Goal: Feedback & Contribution: Contribute content

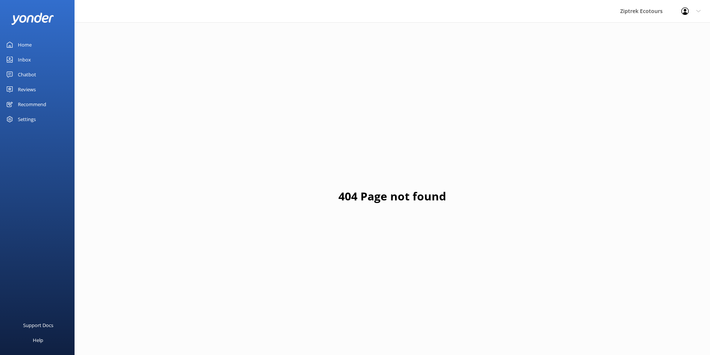
click at [31, 89] on div "Reviews" at bounding box center [27, 89] width 18 height 15
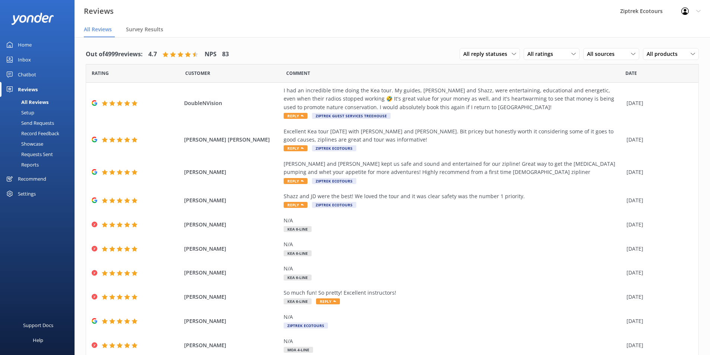
click at [26, 161] on div "Reports" at bounding box center [21, 165] width 34 height 10
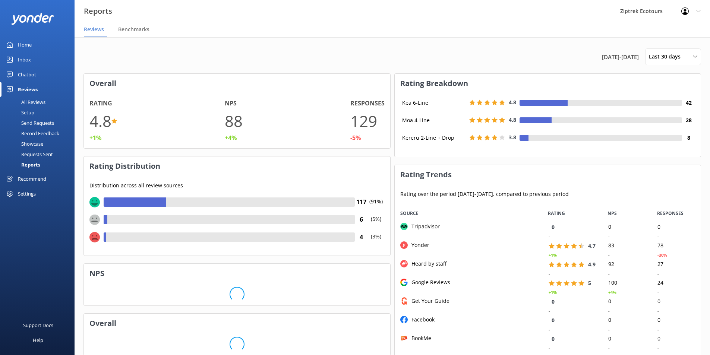
scroll to position [149, 301]
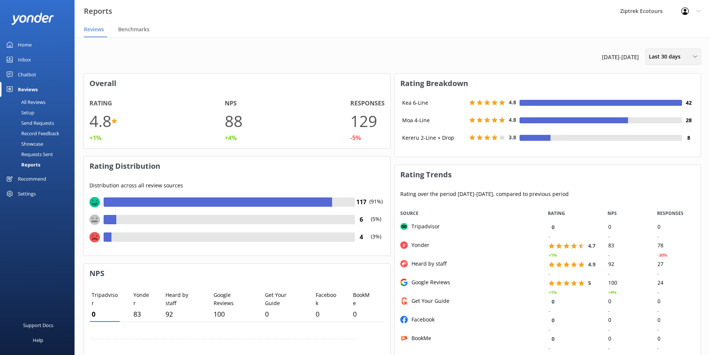
click at [660, 59] on span "Last 30 days" at bounding box center [667, 57] width 36 height 8
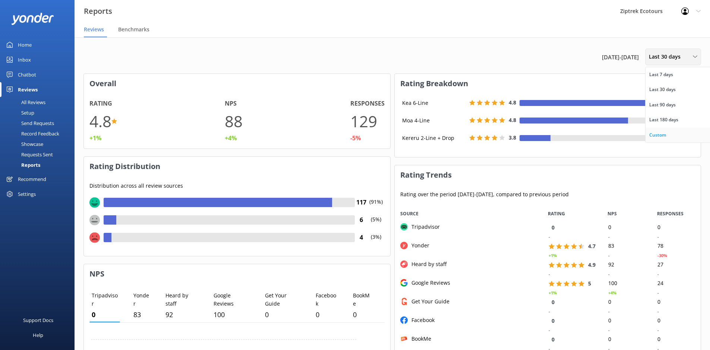
click at [660, 134] on div "Custom" at bounding box center [657, 134] width 17 height 7
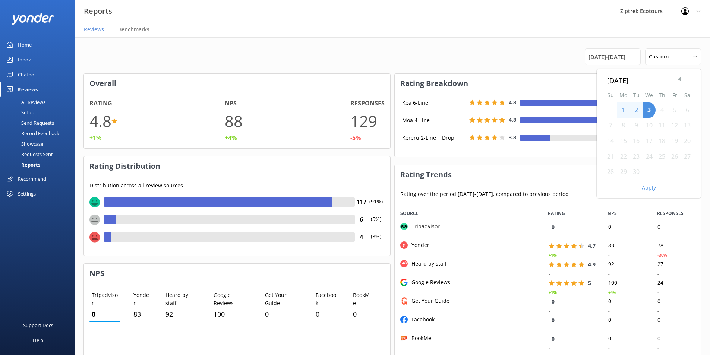
click at [678, 78] on span "Previous Month" at bounding box center [679, 79] width 7 height 7
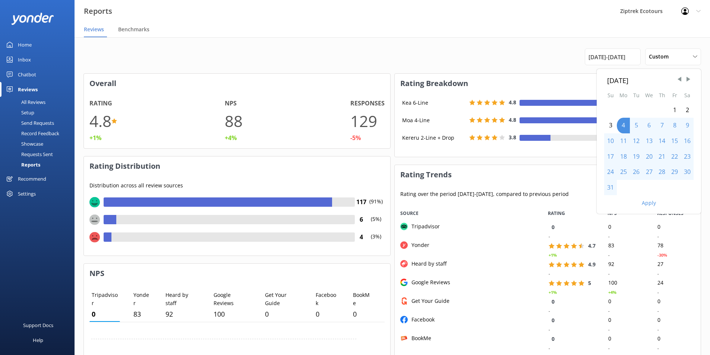
click at [611, 190] on div "31" at bounding box center [610, 188] width 13 height 16
click at [612, 183] on div "31" at bounding box center [610, 188] width 13 height 16
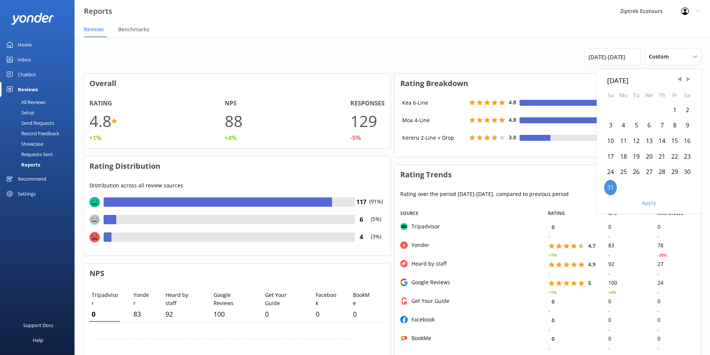
click at [689, 76] on span "Next Month" at bounding box center [688, 79] width 7 height 7
click at [621, 112] on div "1" at bounding box center [623, 111] width 13 height 16
click at [648, 189] on button "Apply" at bounding box center [649, 187] width 14 height 5
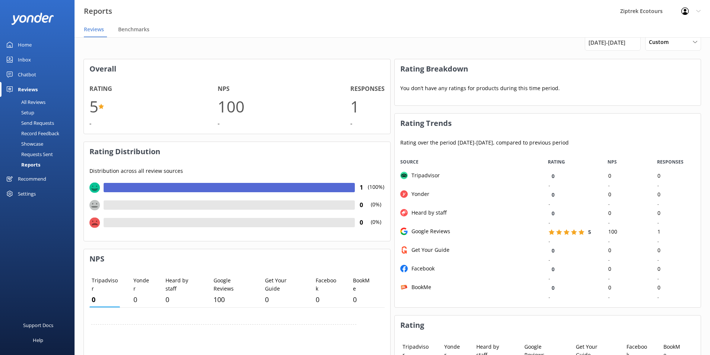
scroll to position [0, 0]
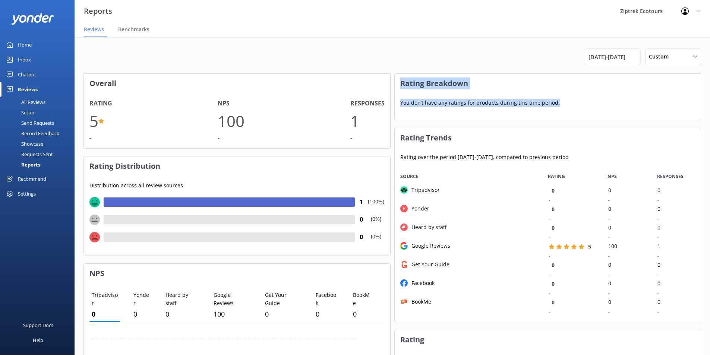
drag, startPoint x: 393, startPoint y: 75, endPoint x: 670, endPoint y: 104, distance: 277.8
click at [672, 103] on p "You don’t have any ratings for products during this time period." at bounding box center [548, 102] width 306 height 19
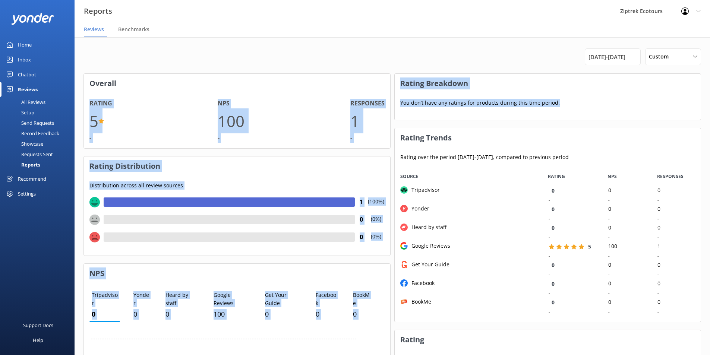
drag, startPoint x: 582, startPoint y: 104, endPoint x: 389, endPoint y: 73, distance: 194.8
click at [389, 73] on div "[DATE] - [DATE] Custom Last 7 days Last 30 days Last 90 days Last 180 days Cust…" at bounding box center [393, 353] width 636 height 632
click at [416, 79] on h3 "Rating Breakdown" at bounding box center [548, 83] width 306 height 19
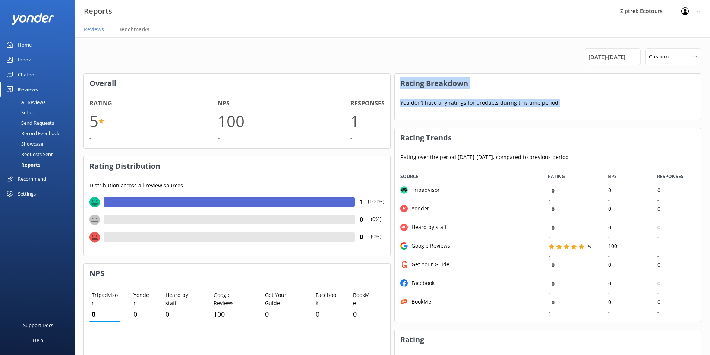
drag, startPoint x: 394, startPoint y: 81, endPoint x: 569, endPoint y: 111, distance: 177.9
click at [595, 110] on p "You don’t have any ratings for products during this time period." at bounding box center [548, 102] width 306 height 19
click at [553, 75] on h3 "Rating Breakdown" at bounding box center [548, 83] width 306 height 19
click at [404, 84] on h3 "Rating Breakdown" at bounding box center [548, 83] width 306 height 19
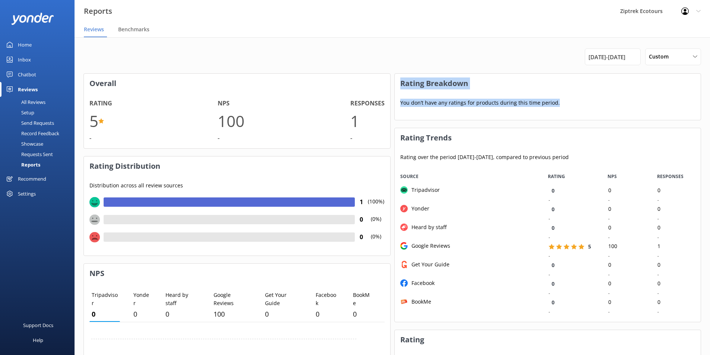
click at [401, 81] on h3 "Rating Breakdown" at bounding box center [548, 83] width 306 height 19
drag, startPoint x: 401, startPoint y: 81, endPoint x: 564, endPoint y: 116, distance: 166.6
click at [564, 116] on div "Rating Breakdown You don’t have any ratings for products during this time perio…" at bounding box center [547, 96] width 307 height 47
click at [566, 116] on div "Rating Breakdown You don’t have any ratings for products during this time perio…" at bounding box center [547, 96] width 307 height 47
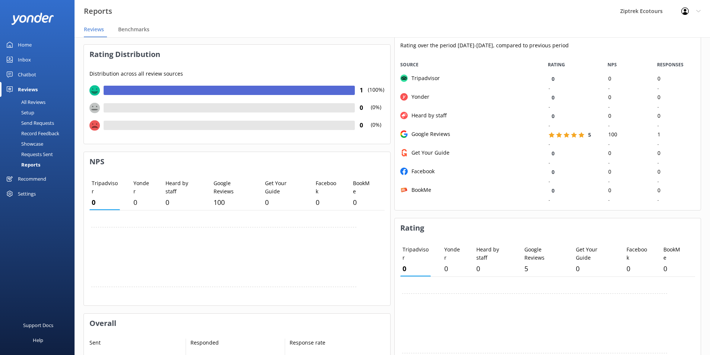
scroll to position [75, 0]
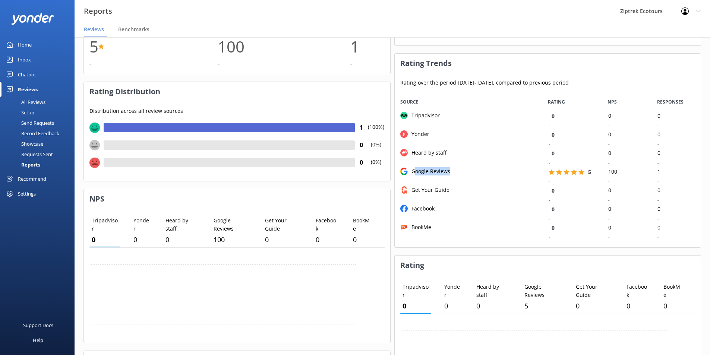
drag, startPoint x: 448, startPoint y: 171, endPoint x: 458, endPoint y: 171, distance: 10.1
click at [458, 171] on div "Google Reviews" at bounding box center [469, 176] width 148 height 19
drag, startPoint x: 412, startPoint y: 133, endPoint x: 435, endPoint y: 133, distance: 22.4
click at [435, 133] on div "Yonder" at bounding box center [469, 139] width 148 height 19
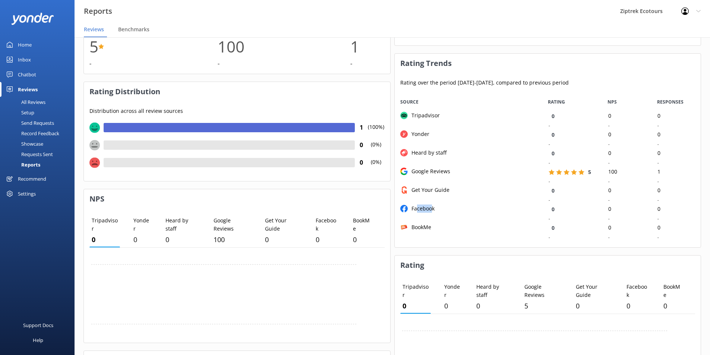
drag, startPoint x: 417, startPoint y: 212, endPoint x: 431, endPoint y: 212, distance: 13.8
click at [431, 212] on div "Facebook" at bounding box center [421, 209] width 27 height 8
click at [431, 210] on div "Facebook" at bounding box center [421, 209] width 27 height 8
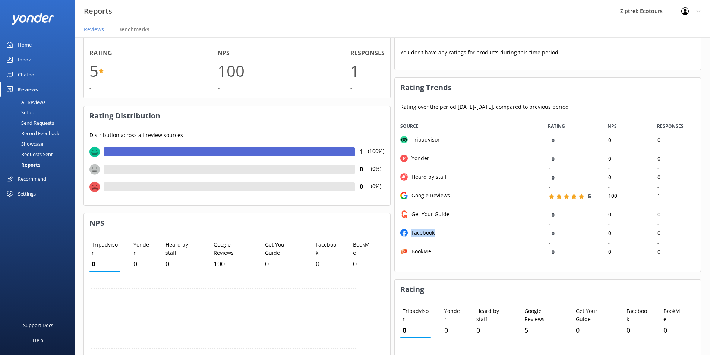
scroll to position [0, 0]
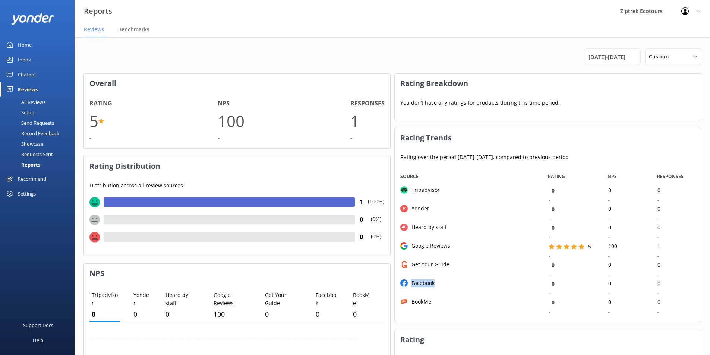
click at [43, 102] on div "All Reviews" at bounding box center [24, 102] width 41 height 10
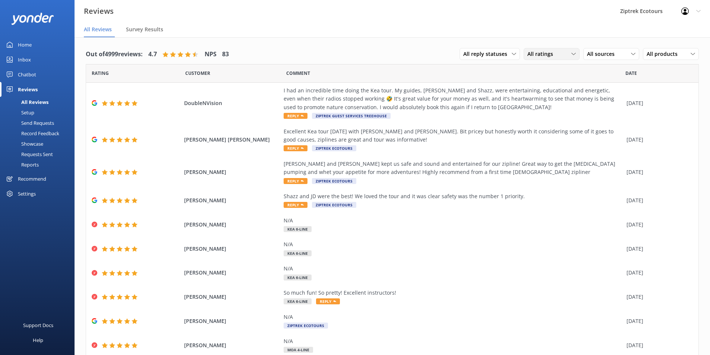
click at [549, 56] on span "All ratings" at bounding box center [543, 54] width 30 height 8
click at [549, 113] on div "Detractors" at bounding box center [552, 114] width 34 height 7
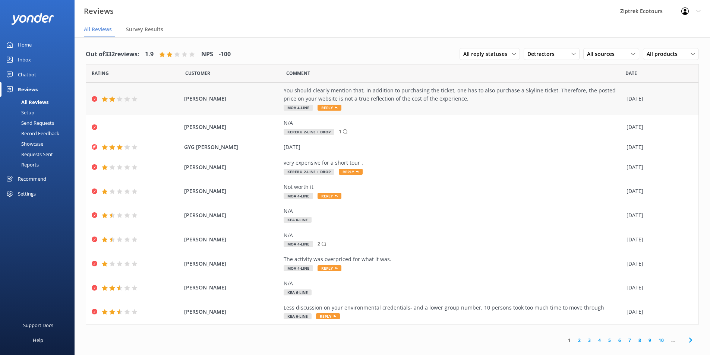
click at [242, 95] on span "[PERSON_NAME]" at bounding box center [232, 99] width 96 height 8
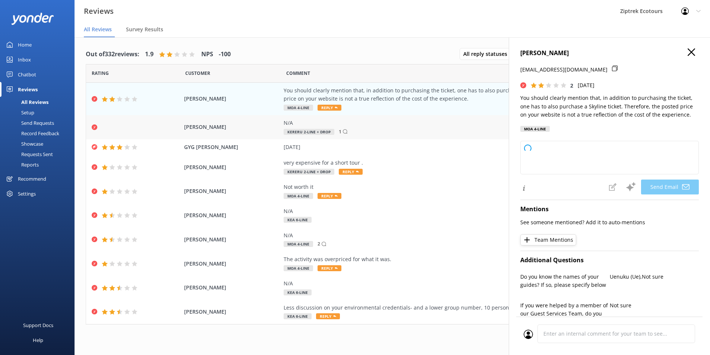
click at [353, 122] on div "N/A" at bounding box center [453, 123] width 339 height 8
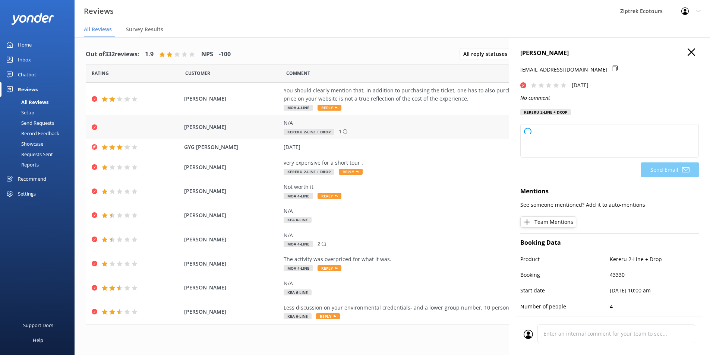
scroll to position [110, 0]
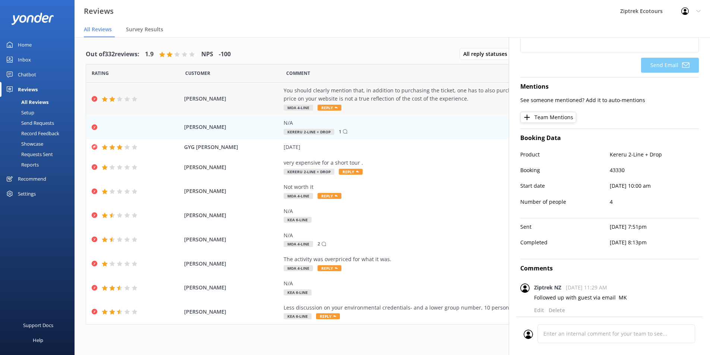
click at [283, 91] on div "[PERSON_NAME] You should clearly mention that, in addition to purchasing the ti…" at bounding box center [392, 99] width 613 height 32
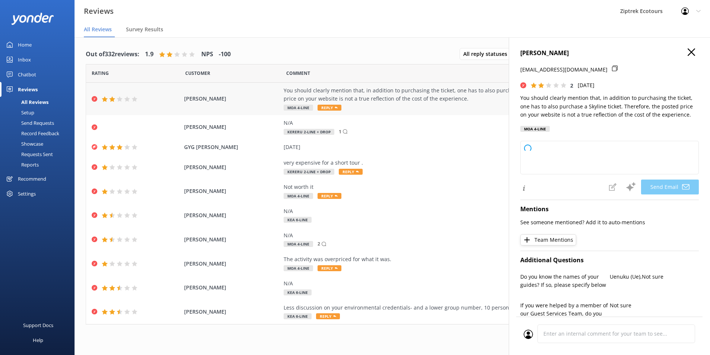
type textarea "Kia ora AMIT, Thank you so much for taking the time to share your feedback with…"
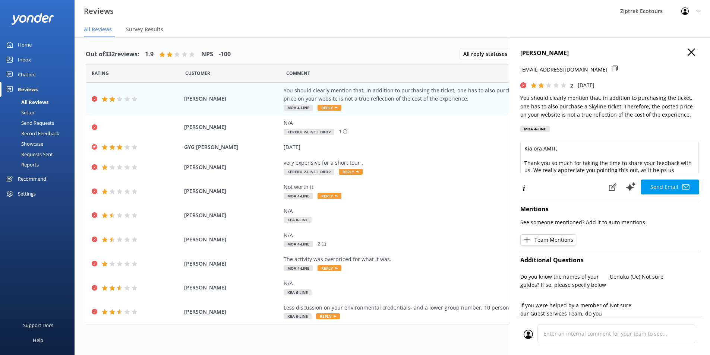
click at [688, 54] on use "button" at bounding box center [691, 51] width 7 height 7
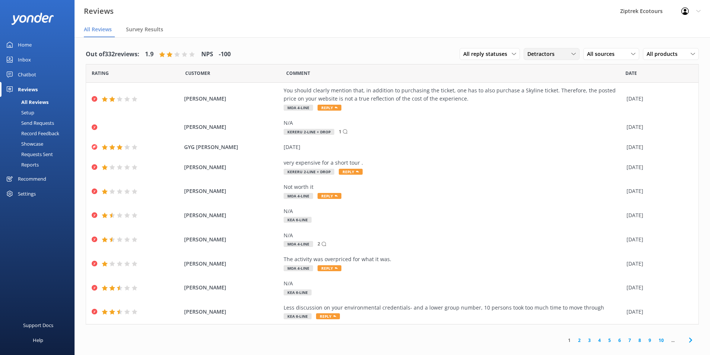
click at [540, 51] on span "Detractors" at bounding box center [544, 54] width 32 height 8
click at [546, 100] on div "Passives" at bounding box center [549, 99] width 29 height 7
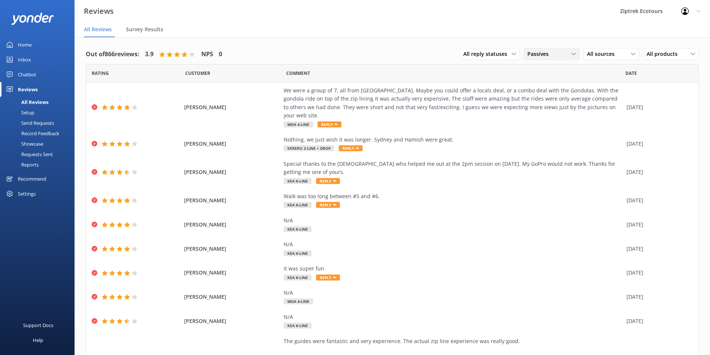
click at [546, 58] on span "Passives" at bounding box center [541, 54] width 26 height 8
click at [545, 84] on div "Promoters" at bounding box center [552, 84] width 34 height 7
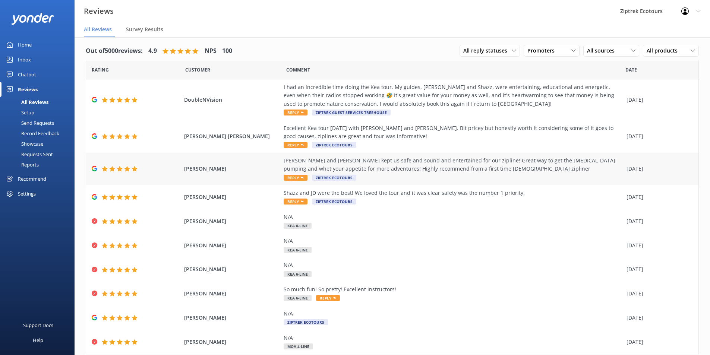
scroll to position [0, 0]
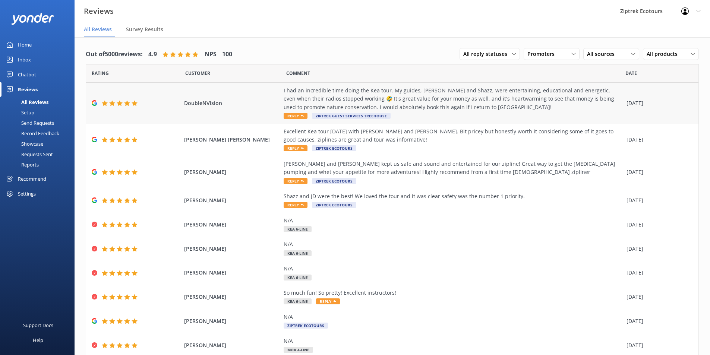
click at [390, 95] on div "I had an incredible time doing the Kea tour. My guides, [PERSON_NAME] and Shazz…" at bounding box center [453, 98] width 339 height 25
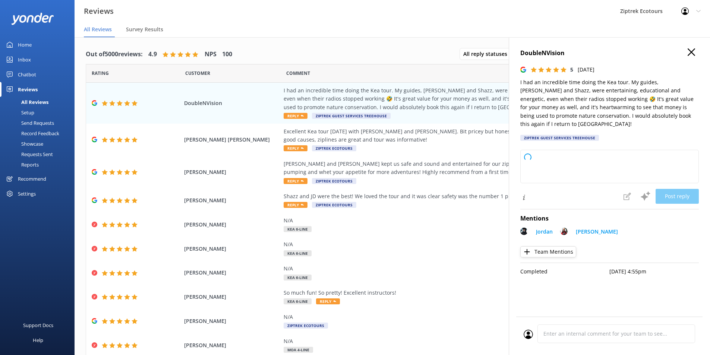
type textarea "Kia ora, Thank you so much for your amazing review! We’re so happy to hear you …"
click at [691, 50] on icon "button" at bounding box center [691, 51] width 7 height 7
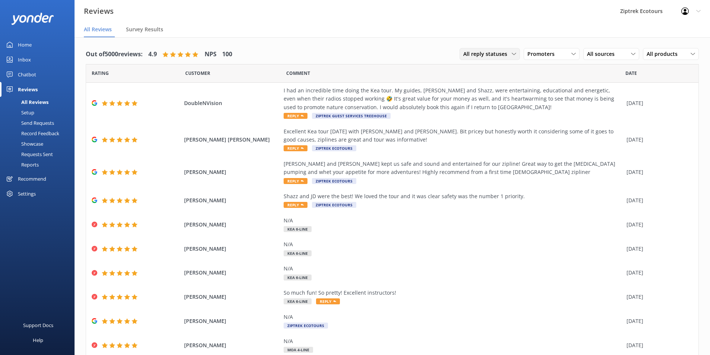
click at [485, 53] on span "All reply statuses" at bounding box center [487, 54] width 48 height 8
click at [540, 52] on span "Promoters" at bounding box center [544, 54] width 32 height 8
click at [604, 53] on span "All sources" at bounding box center [603, 54] width 32 height 8
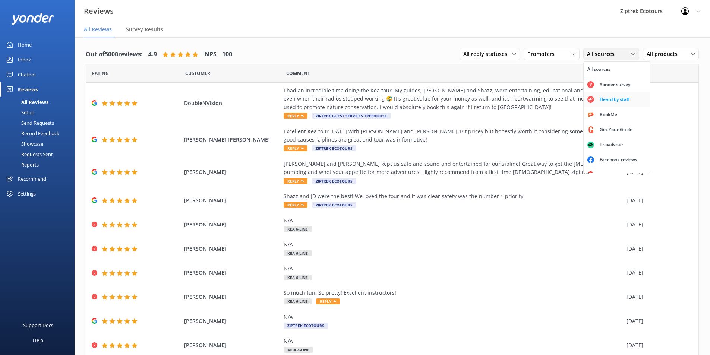
click at [620, 98] on div "Heard by staff" at bounding box center [614, 99] width 41 height 7
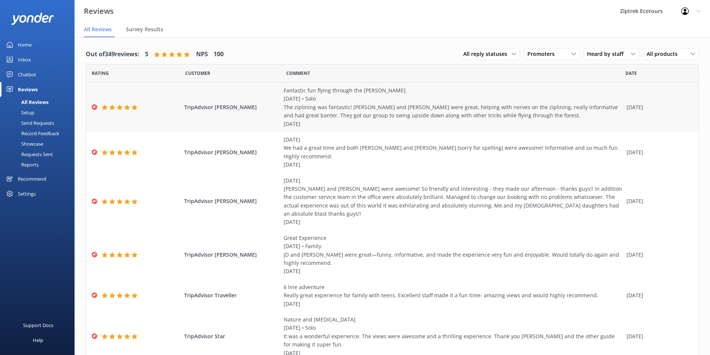
click at [185, 113] on div "TripAdvisor [PERSON_NAME] A Fantastic fun flying through the [PERSON_NAME]. [DA…" at bounding box center [392, 107] width 613 height 49
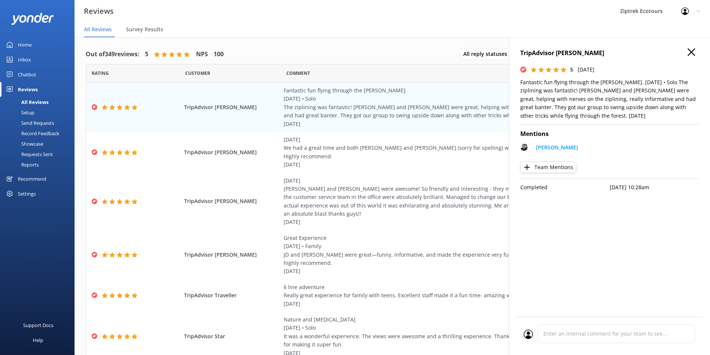
click at [693, 55] on icon "button" at bounding box center [691, 51] width 7 height 7
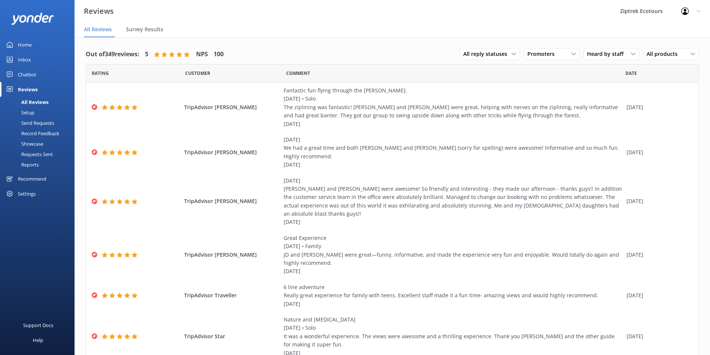
click at [35, 133] on div "Record Feedback" at bounding box center [31, 133] width 55 height 10
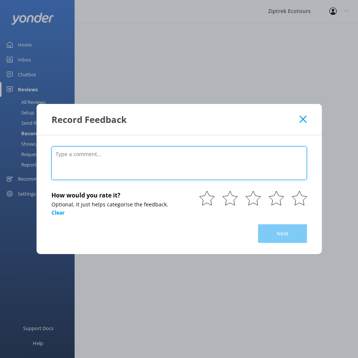
click at [122, 161] on textarea at bounding box center [178, 164] width 255 height 34
click at [123, 168] on textarea at bounding box center [178, 164] width 255 height 34
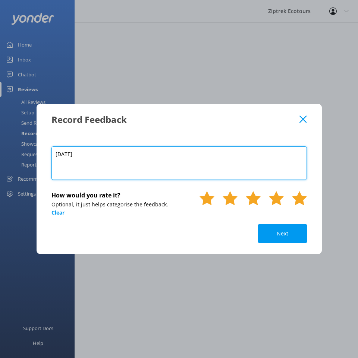
type textarea "[DATE]"
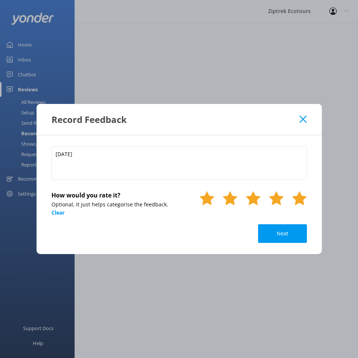
click at [298, 198] on use at bounding box center [299, 198] width 15 height 14
click at [268, 229] on button "Next" at bounding box center [282, 233] width 49 height 19
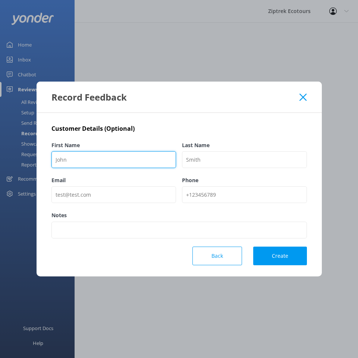
click at [93, 164] on input "First Name" at bounding box center [113, 159] width 125 height 17
type input "GYG"
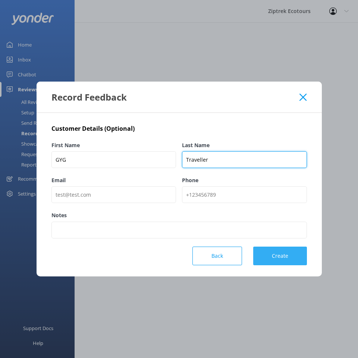
type input "Traveller"
click at [287, 259] on button "Create" at bounding box center [280, 256] width 54 height 19
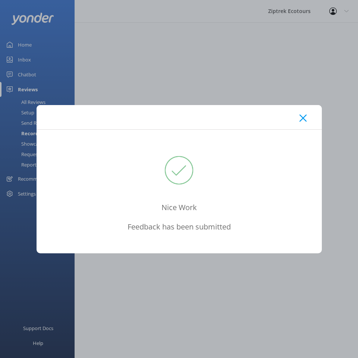
click at [305, 121] on use at bounding box center [302, 117] width 7 height 7
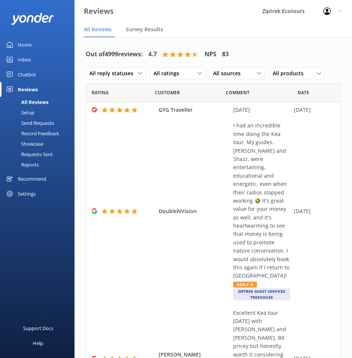
click at [37, 133] on div "Record Feedback" at bounding box center [31, 133] width 55 height 10
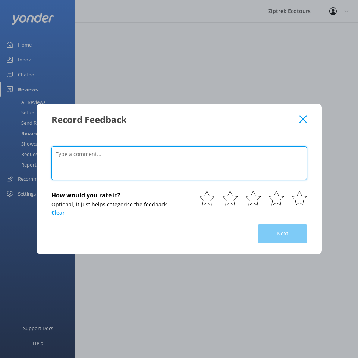
click at [98, 160] on textarea at bounding box center [178, 164] width 255 height 34
click at [160, 167] on textarea at bounding box center [178, 164] width 255 height 34
paste textarea "kids loved the challenges, nice small groups was cold so make sure you later up."
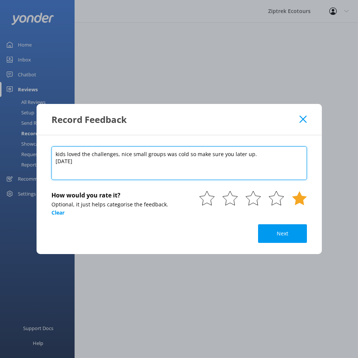
type textarea "kids loved the challenges, nice small groups was cold so make sure you later up…"
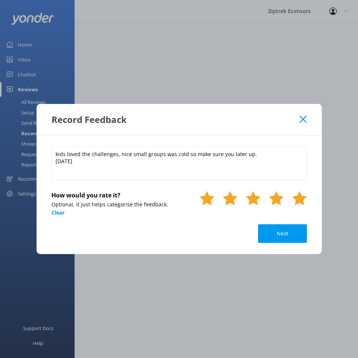
click at [302, 199] on use at bounding box center [299, 198] width 15 height 14
click at [290, 228] on button "Next" at bounding box center [282, 233] width 49 height 19
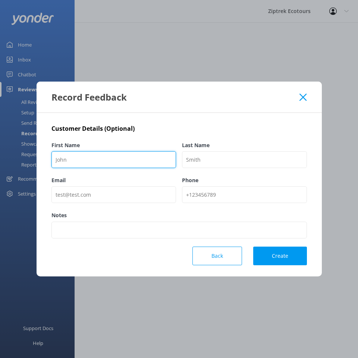
click at [82, 152] on input "First Name" at bounding box center [113, 159] width 125 height 17
type input "GYG"
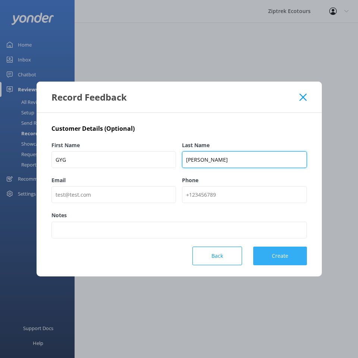
type input "[PERSON_NAME]"
click at [277, 251] on button "Create" at bounding box center [280, 256] width 54 height 19
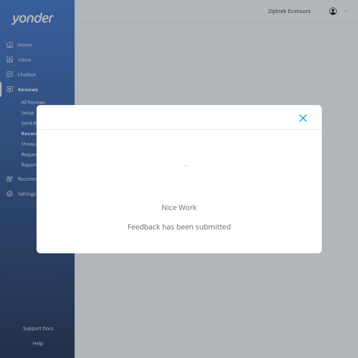
click at [297, 122] on div at bounding box center [179, 117] width 285 height 24
click at [299, 120] on icon at bounding box center [302, 117] width 7 height 7
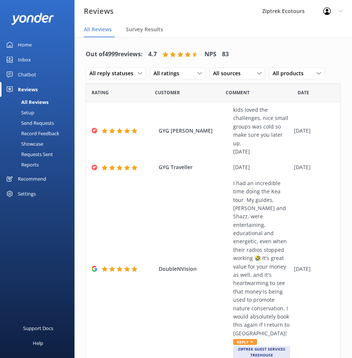
click at [51, 131] on div "Record Feedback" at bounding box center [31, 133] width 55 height 10
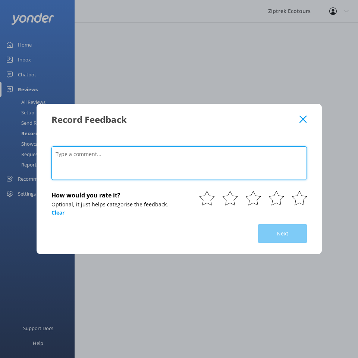
click at [152, 158] on textarea at bounding box center [178, 164] width 255 height 34
paste textarea "Absolutely amazing experience with the best guides!!! They both made the experi…"
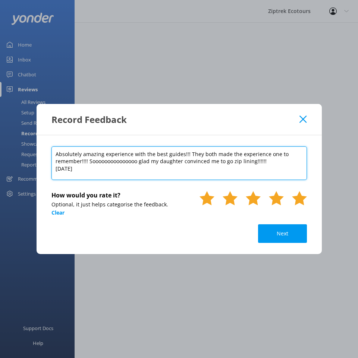
type textarea "Absolutely amazing experience with the best guides!!! They both made the experi…"
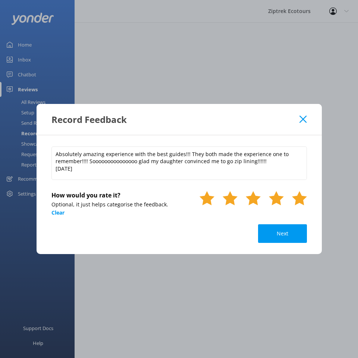
click at [305, 195] on icon at bounding box center [299, 198] width 15 height 15
click at [290, 229] on button "Next" at bounding box center [282, 233] width 49 height 19
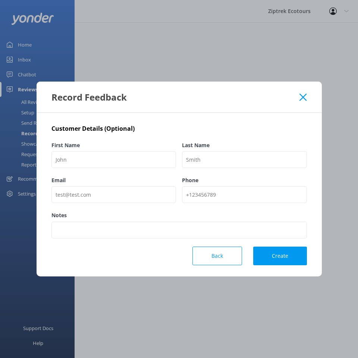
click at [123, 150] on div "First Name" at bounding box center [113, 158] width 125 height 35
click at [124, 159] on input "First Name" at bounding box center [113, 159] width 125 height 17
type input "TripAdvisor"
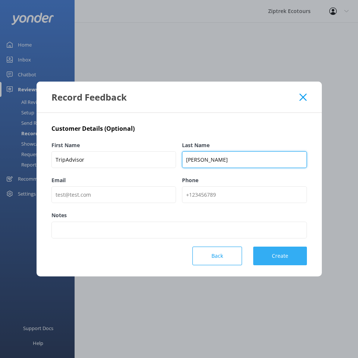
type input "[PERSON_NAME]"
click at [293, 255] on button "Create" at bounding box center [280, 256] width 54 height 19
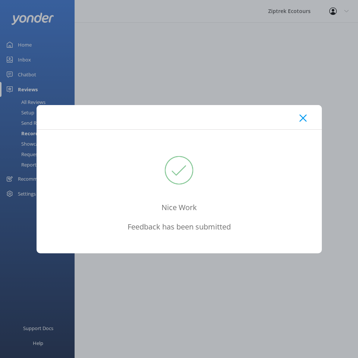
click at [304, 118] on icon at bounding box center [302, 117] width 7 height 7
